Goal: Task Accomplishment & Management: Use online tool/utility

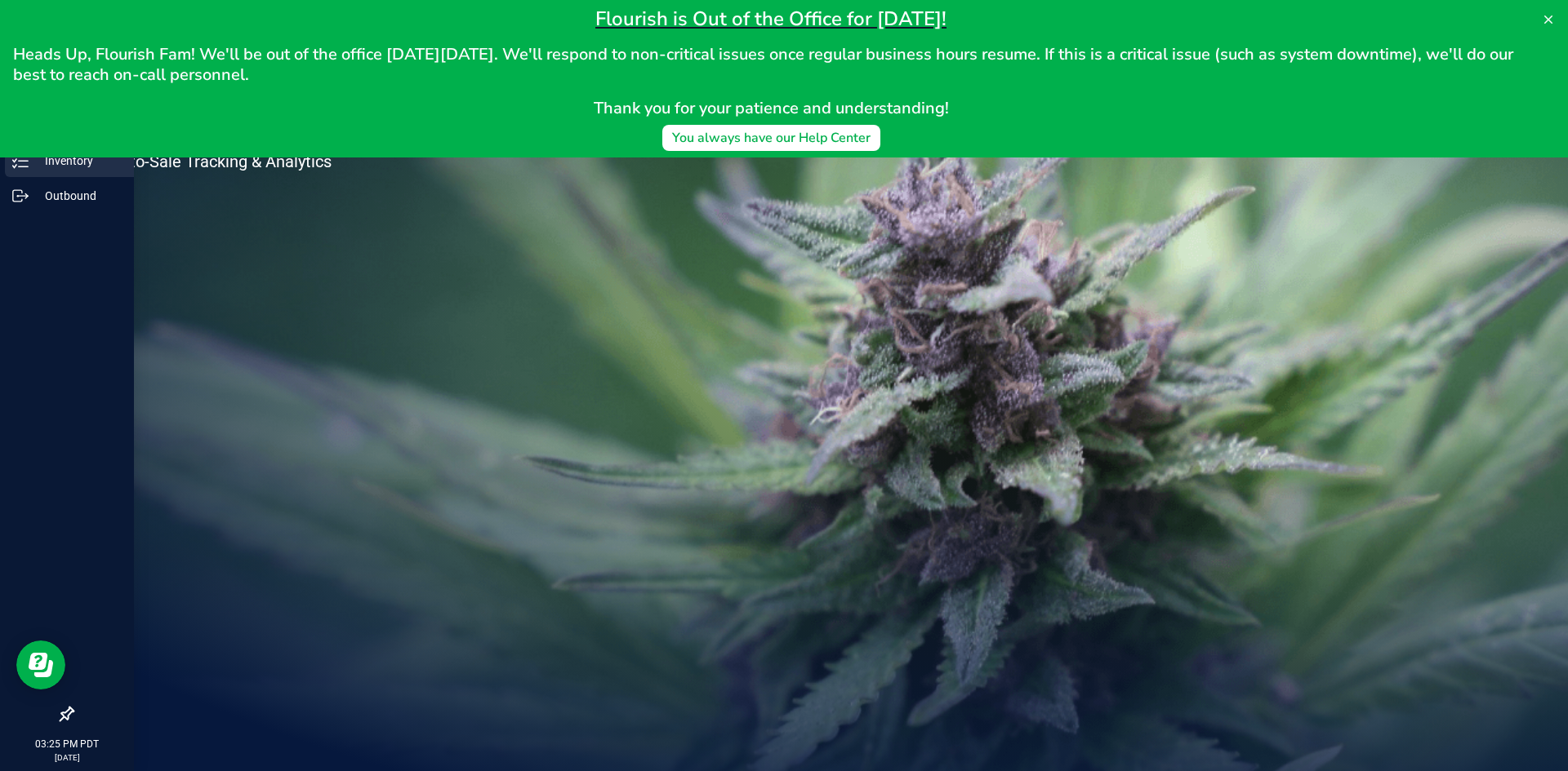
click at [32, 161] on p "Inventory" at bounding box center [78, 161] width 98 height 19
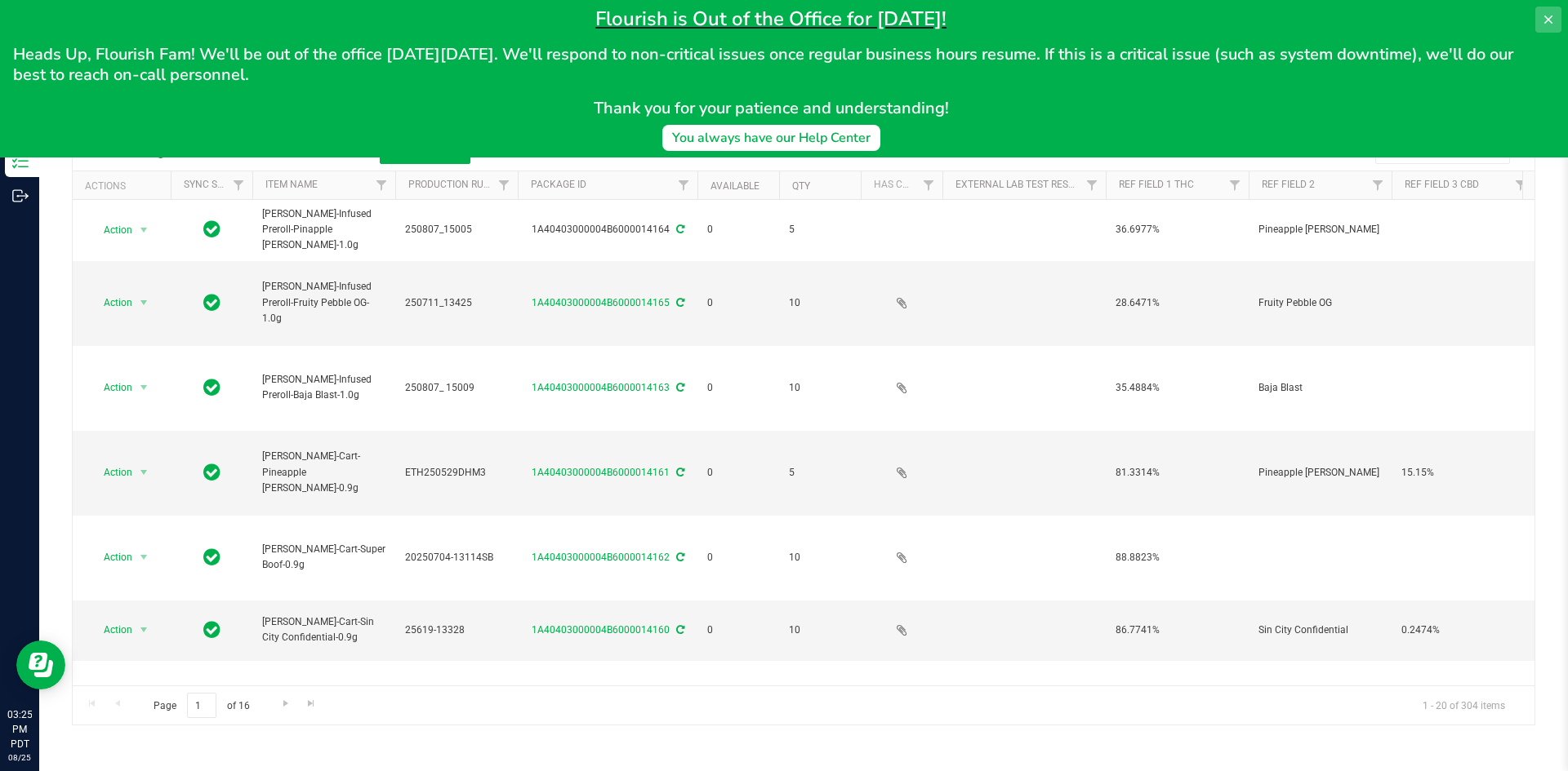
click at [1546, 20] on icon at bounding box center [1549, 20] width 13 height 13
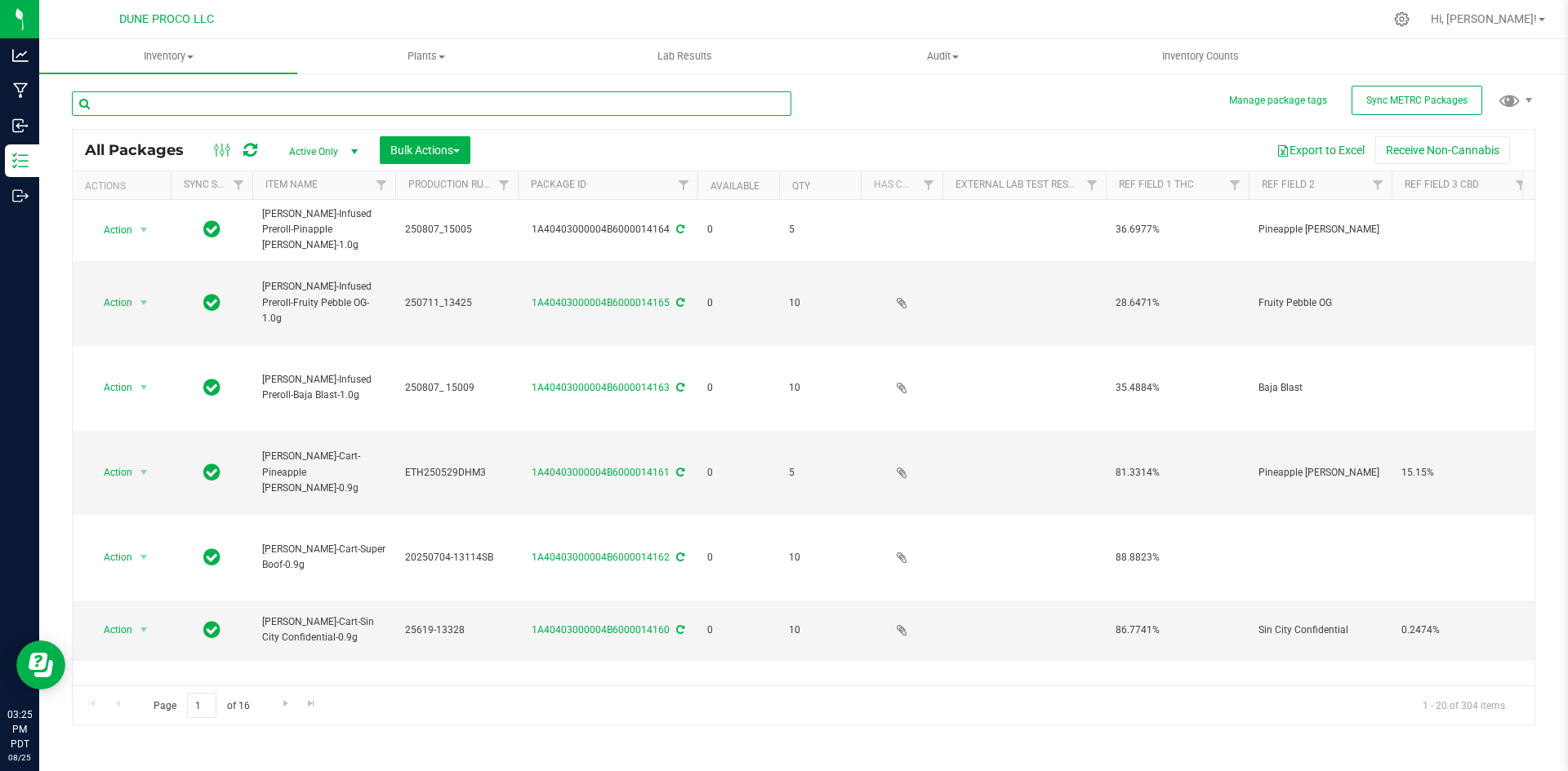
click at [419, 112] on input "text" at bounding box center [432, 103] width 720 height 24
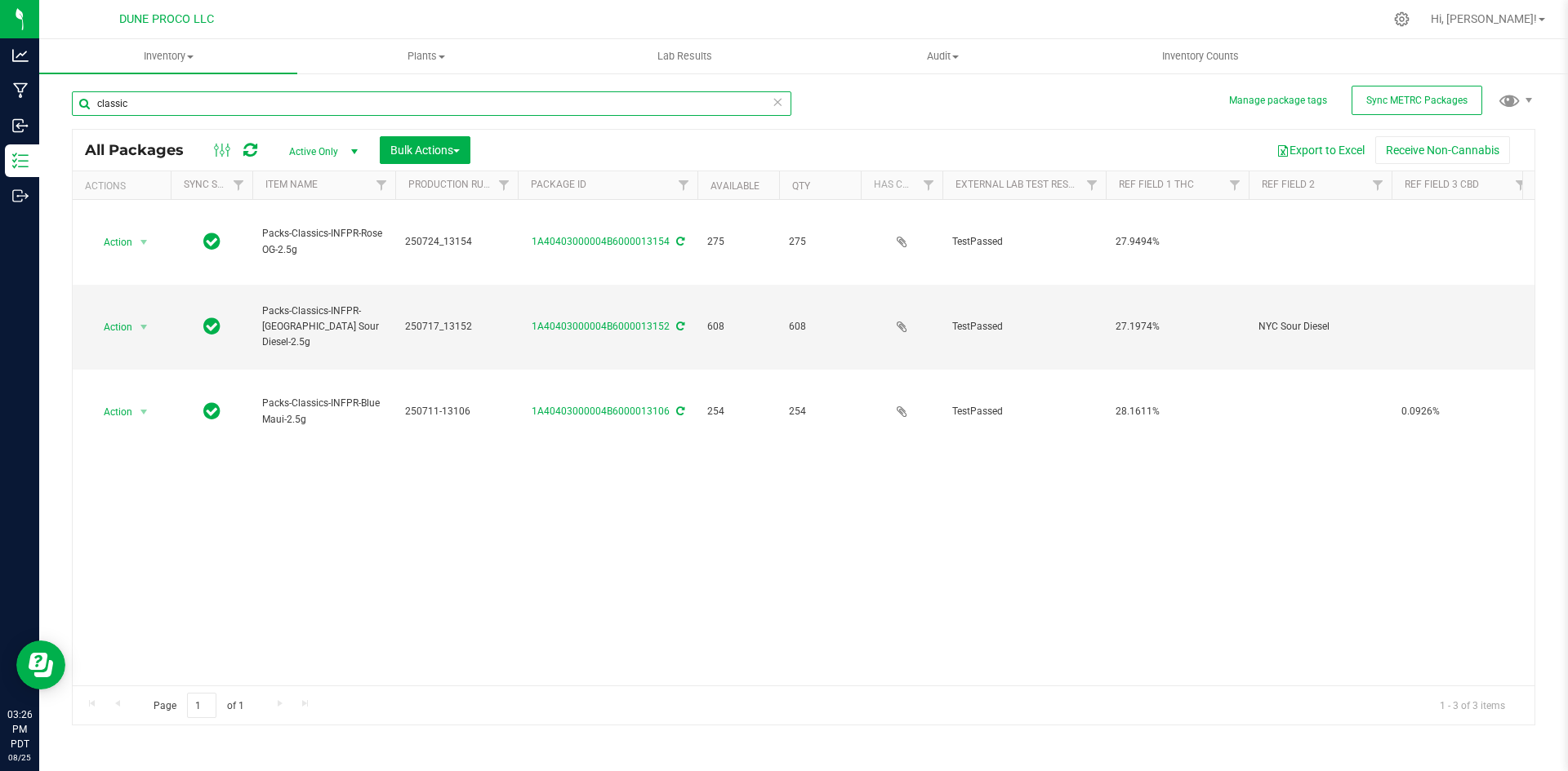
drag, startPoint x: 166, startPoint y: 102, endPoint x: 51, endPoint y: 108, distance: 115.2
click at [51, 108] on div "Manage package tags Sync METRC Packages classic All Packages Active Only Active…" at bounding box center [803, 321] width 1529 height 498
type input "glone"
click at [784, 106] on input "glone" at bounding box center [432, 103] width 720 height 24
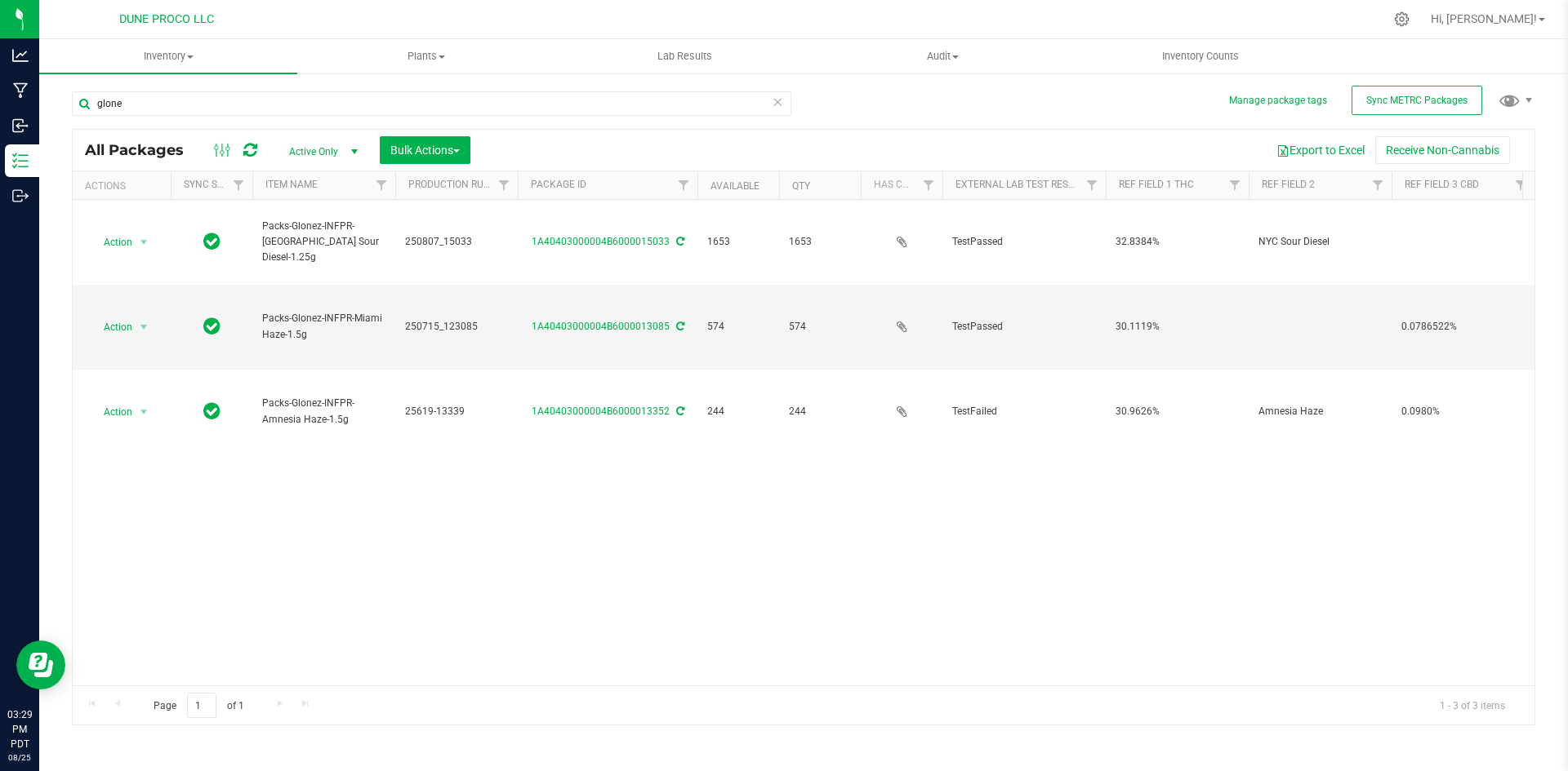
click at [778, 106] on icon at bounding box center [777, 101] width 12 height 19
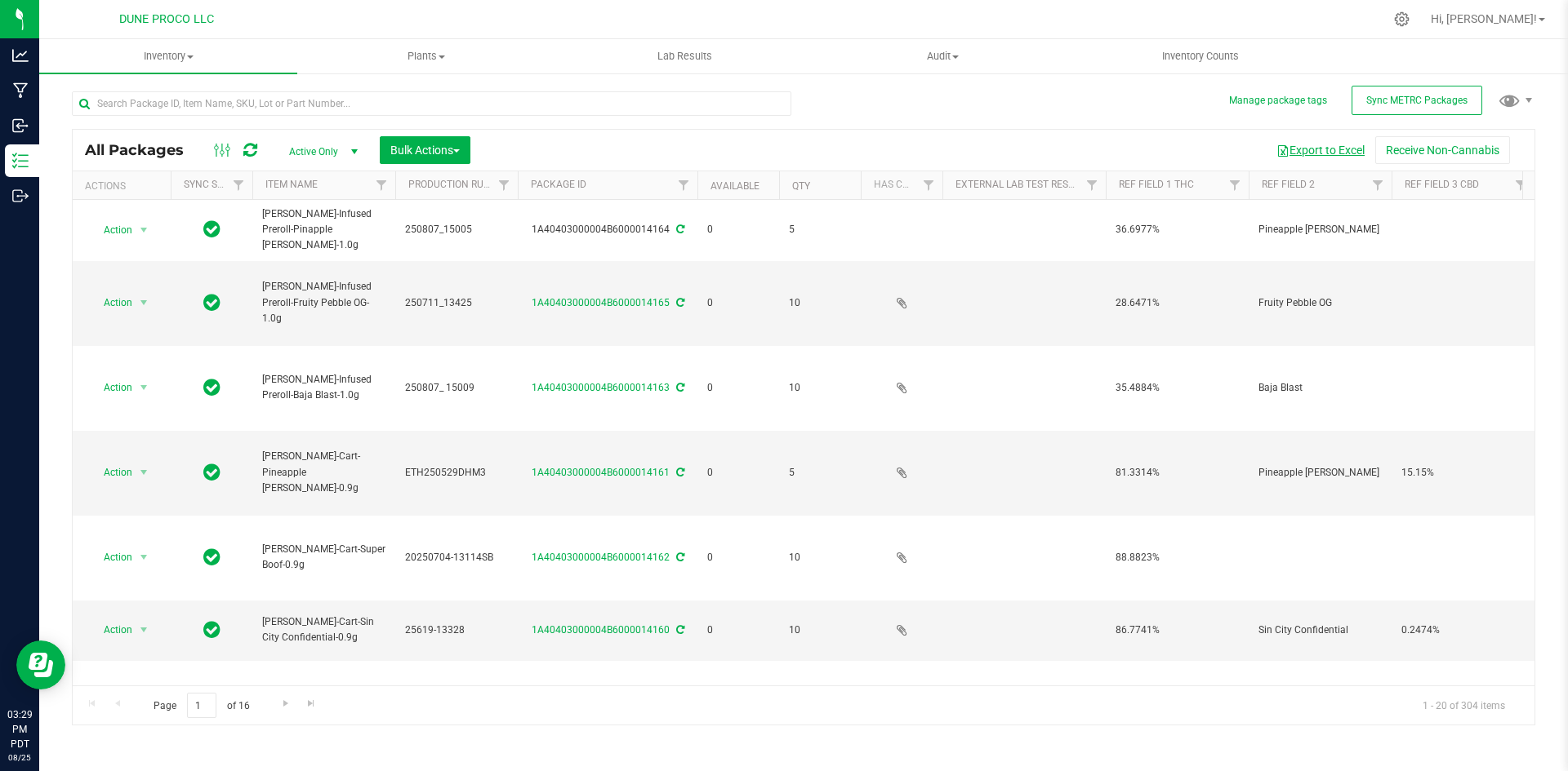
click at [1307, 149] on button "Export to Excel" at bounding box center [1321, 150] width 110 height 28
click at [1521, 19] on span "Hi, [PERSON_NAME]!" at bounding box center [1484, 19] width 106 height 13
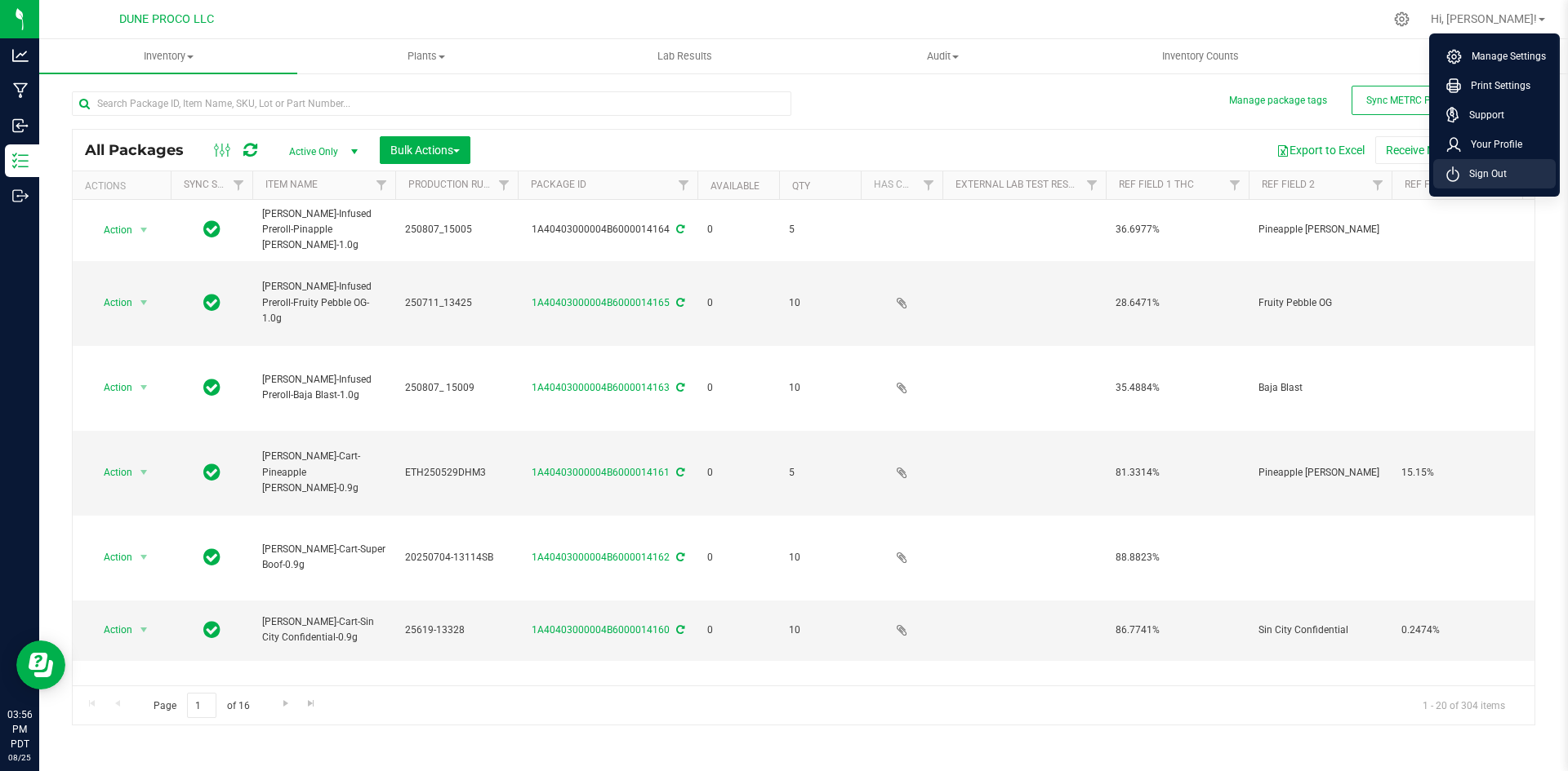
click at [1482, 171] on span "Sign Out" at bounding box center [1482, 173] width 47 height 16
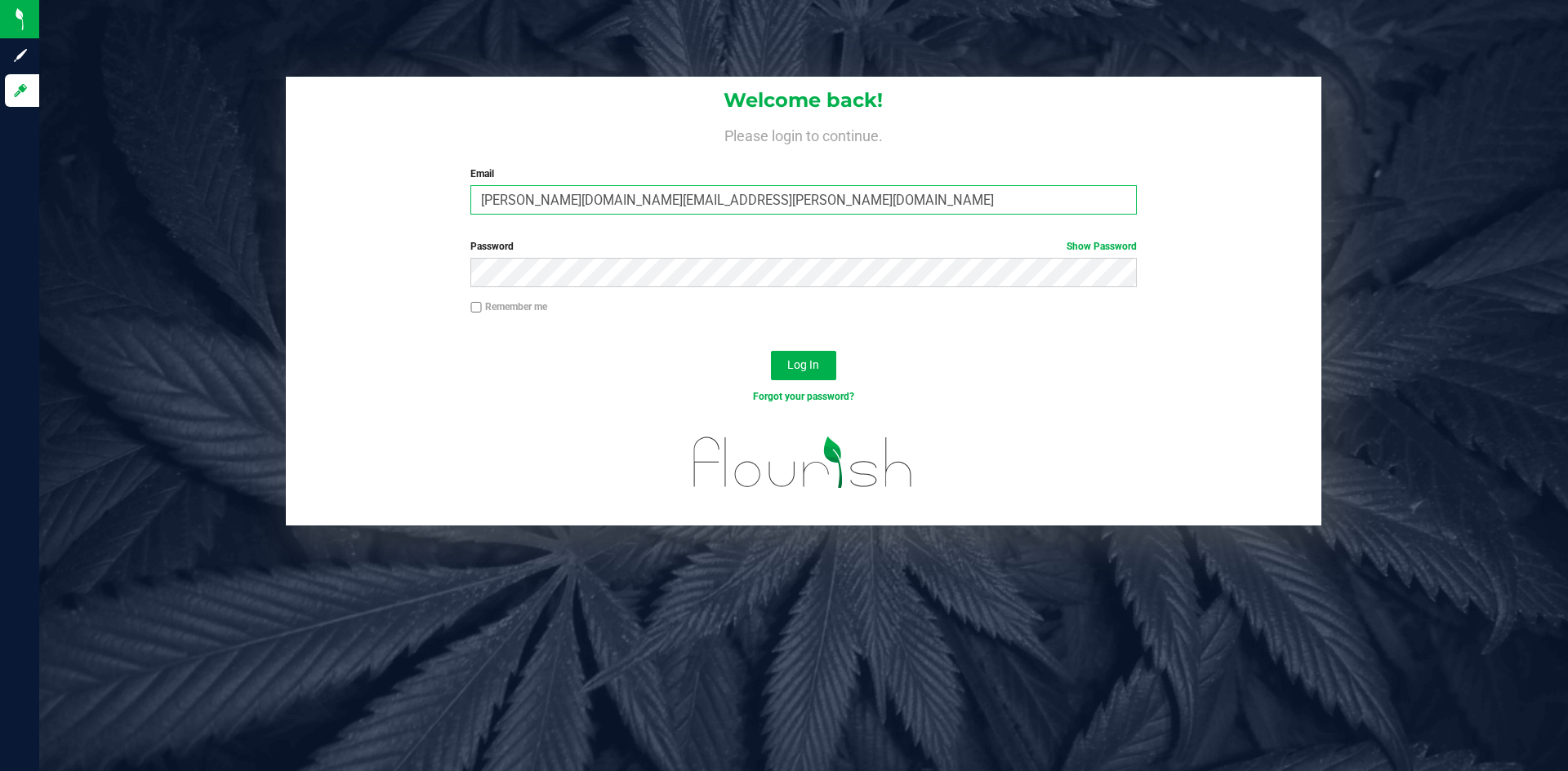
click at [571, 198] on input "[PERSON_NAME][DOMAIN_NAME][EMAIL_ADDRESS][PERSON_NAME][DOMAIN_NAME]" at bounding box center [803, 200] width 666 height 30
type input "[PERSON_NAME][EMAIL_ADDRESS][PERSON_NAME][DOMAIN_NAME]"
click at [771, 351] on button "Log In" at bounding box center [804, 365] width 65 height 30
